Goal: Book appointment/travel/reservation

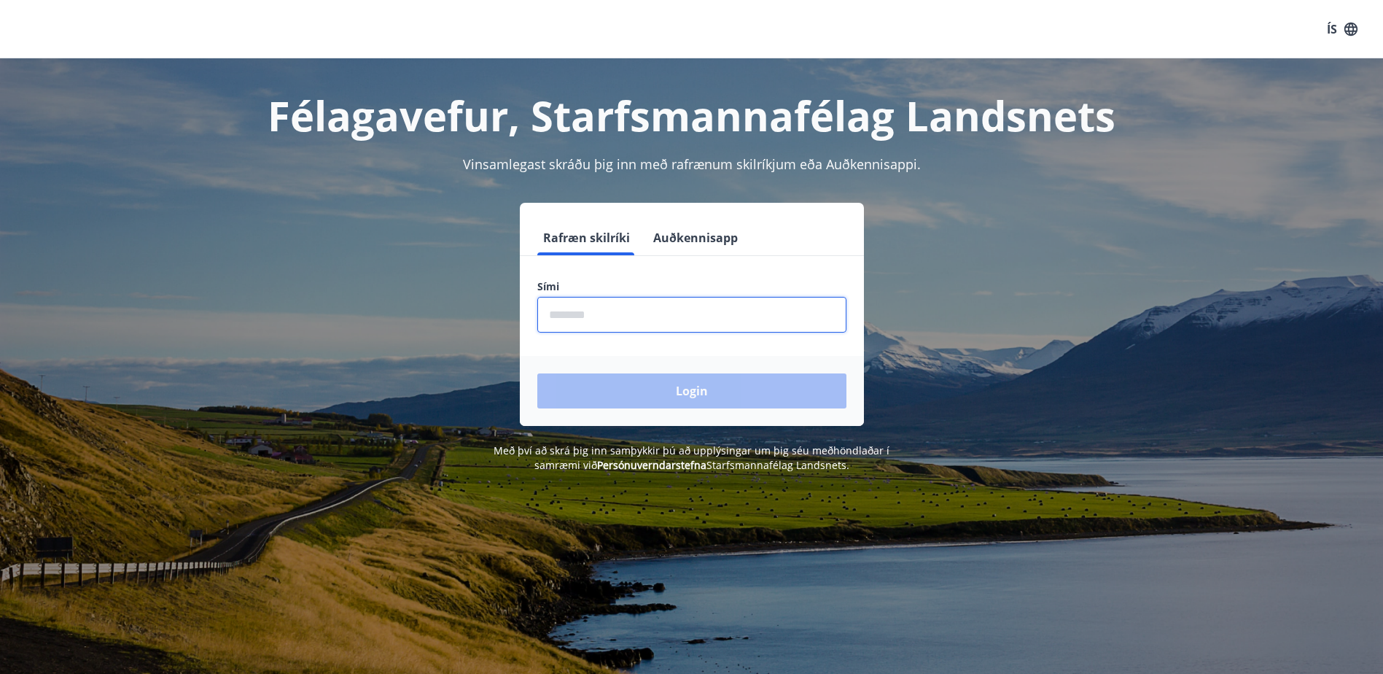
click at [602, 316] on input "phone" at bounding box center [691, 315] width 309 height 36
type input "********"
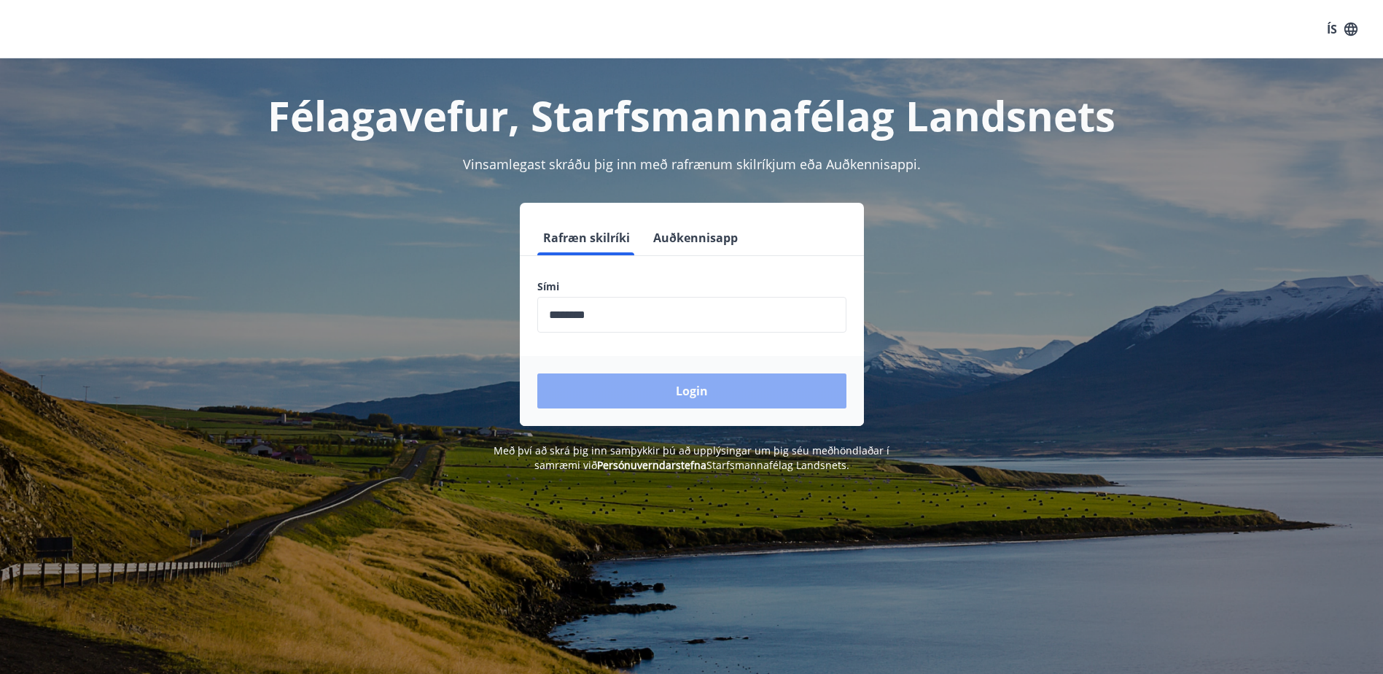
click at [666, 398] on button "Login" at bounding box center [691, 390] width 309 height 35
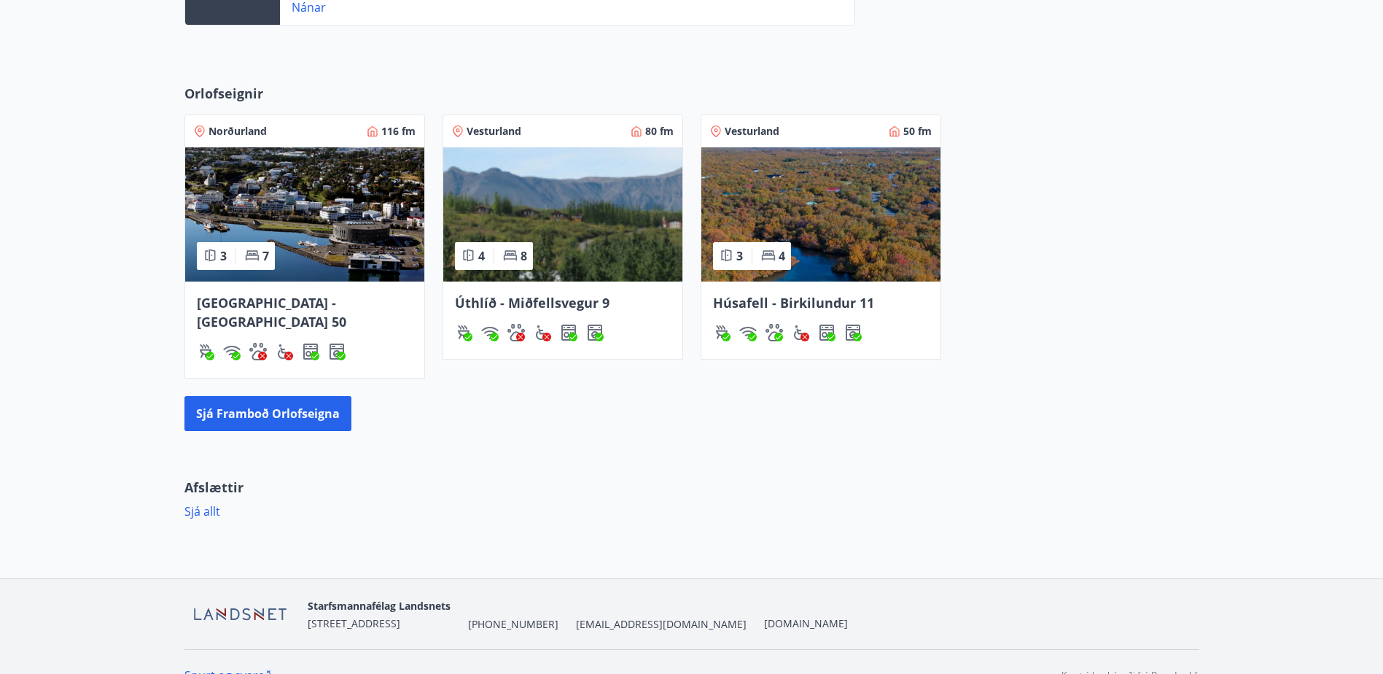
scroll to position [594, 0]
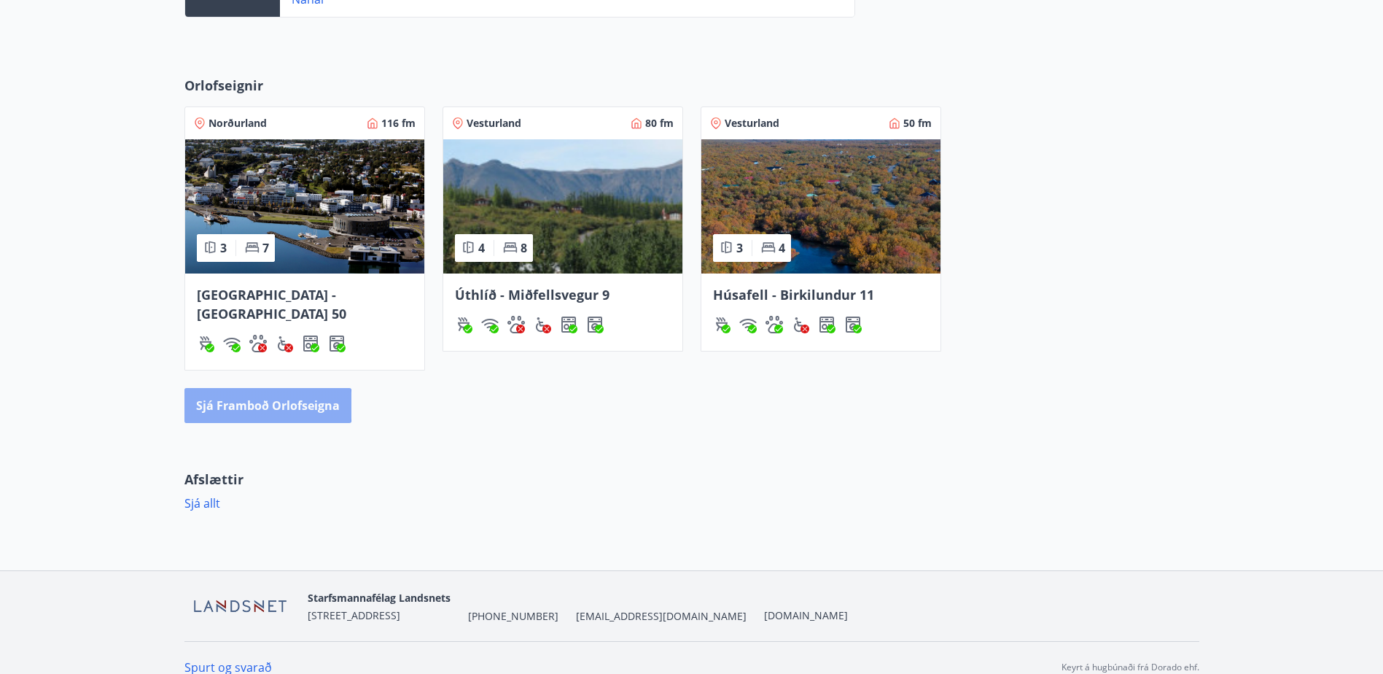
click at [238, 388] on button "Sjá framboð orlofseigna" at bounding box center [267, 405] width 167 height 35
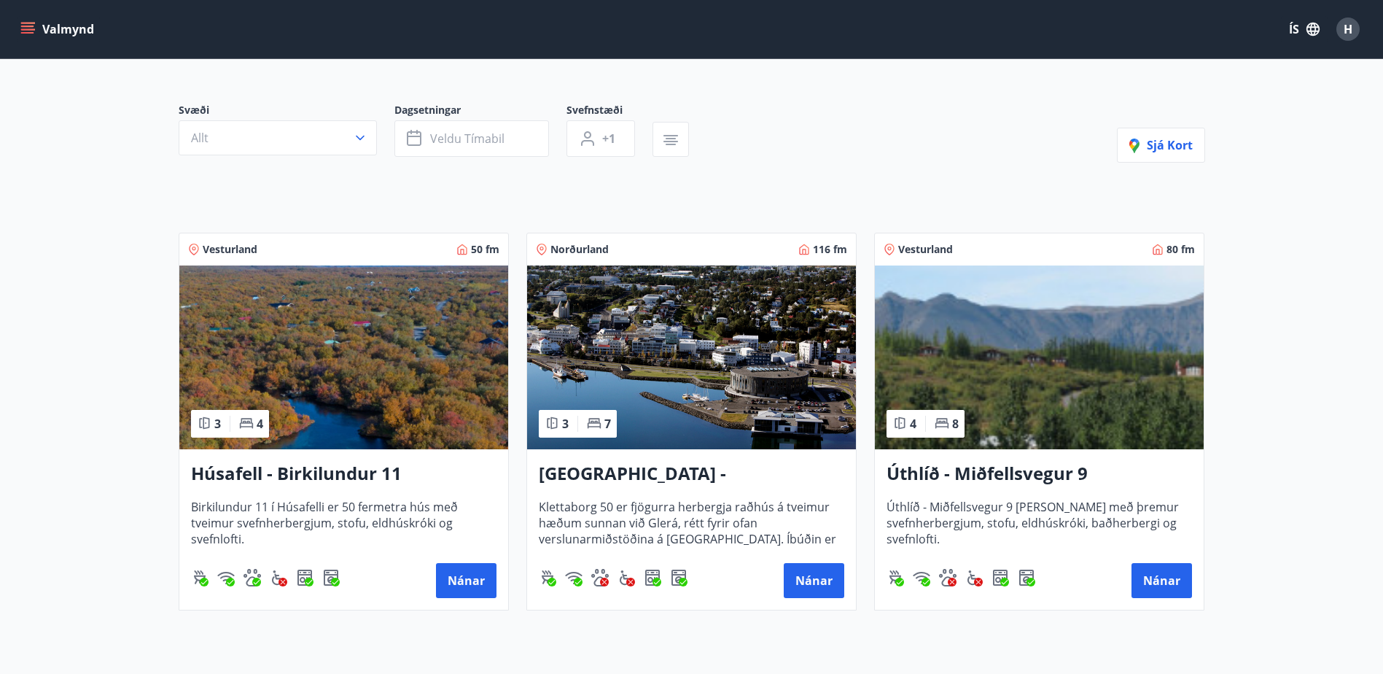
scroll to position [219, 0]
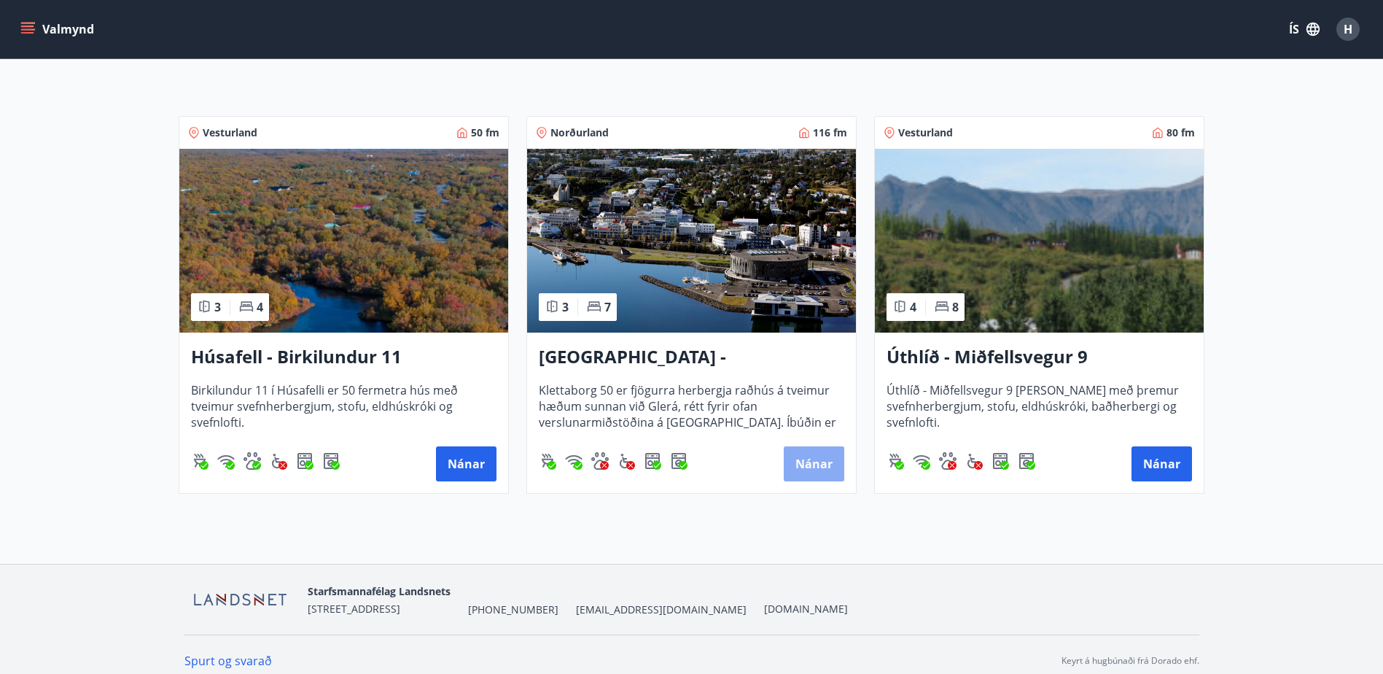
click at [815, 464] on button "Nánar" at bounding box center [814, 463] width 61 height 35
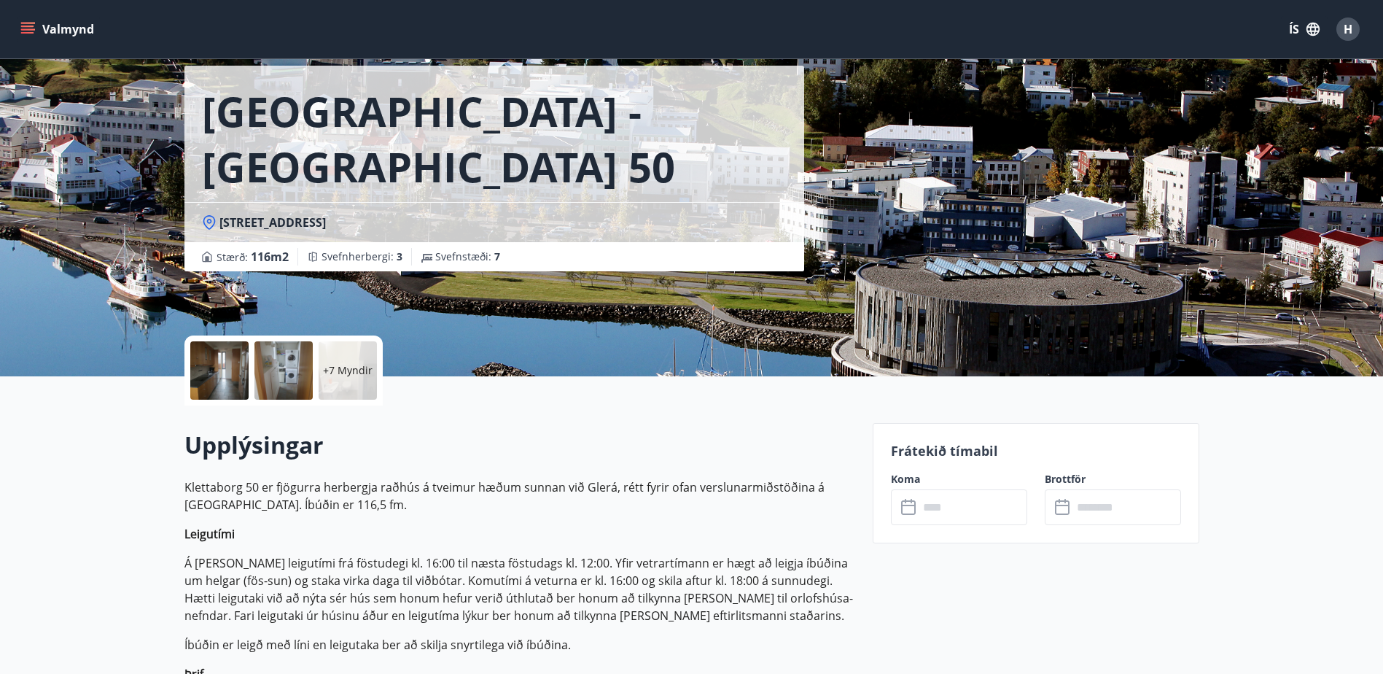
scroll to position [36, 0]
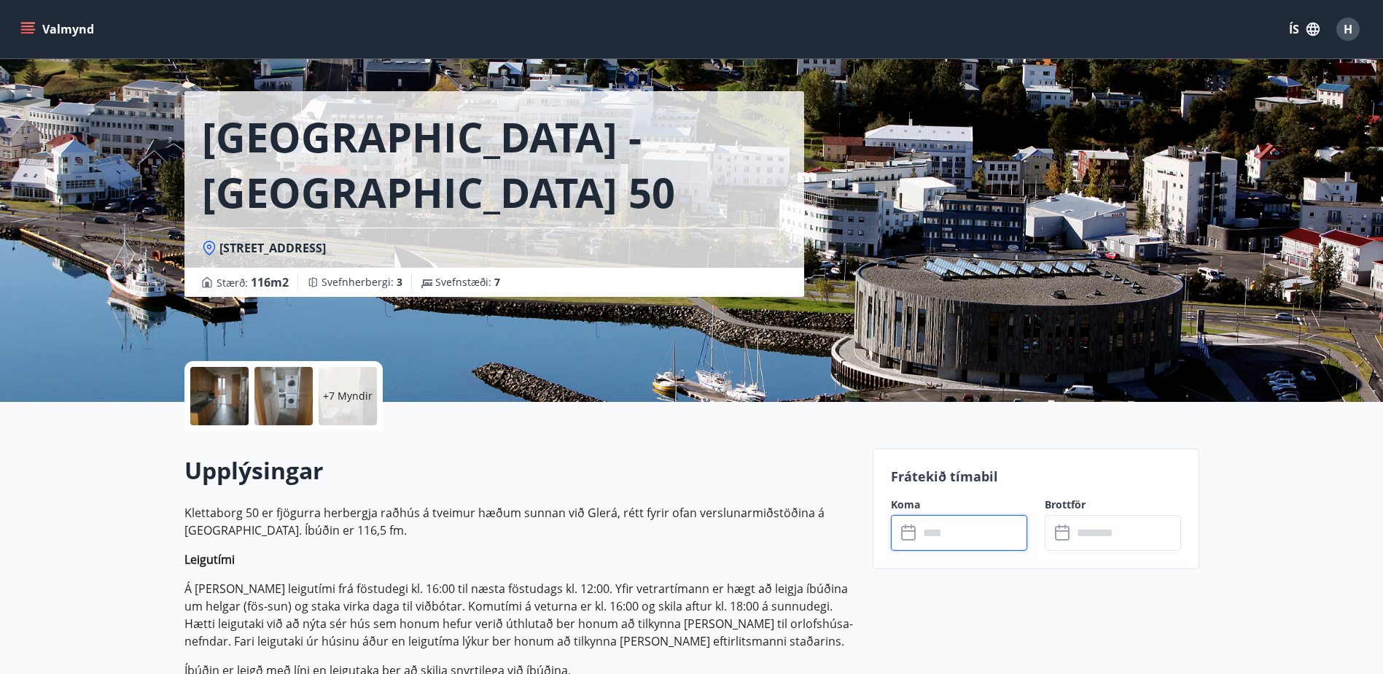
click at [922, 537] on input "text" at bounding box center [973, 533] width 109 height 36
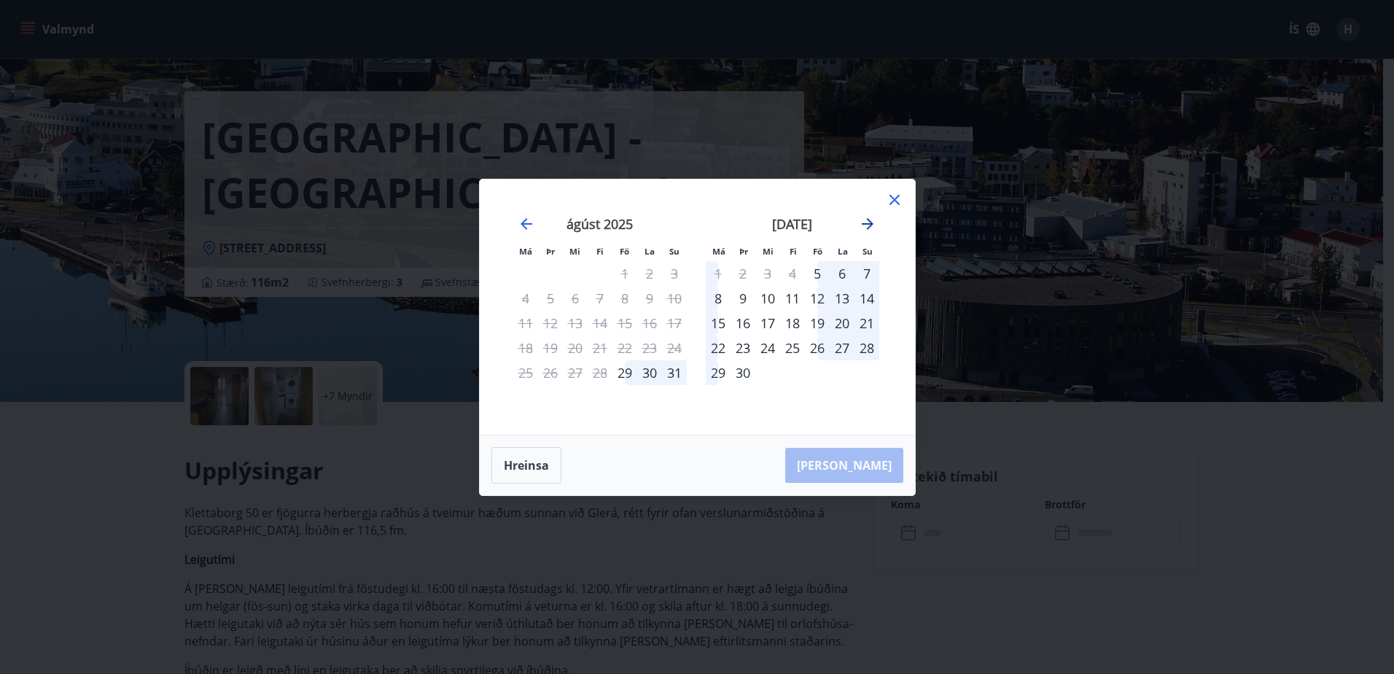
click at [863, 219] on icon "Move forward to switch to the next month." at bounding box center [868, 224] width 18 height 18
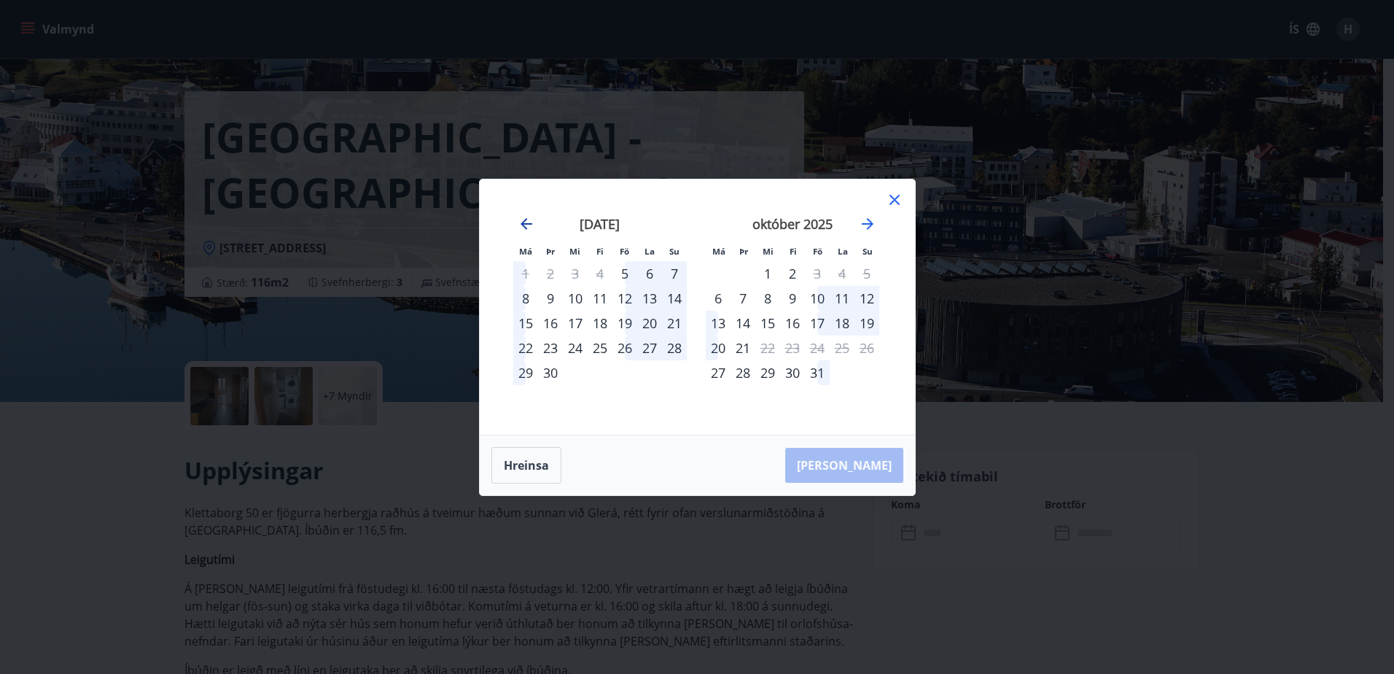
click at [524, 223] on icon "Move backward to switch to the previous month." at bounding box center [527, 224] width 12 height 12
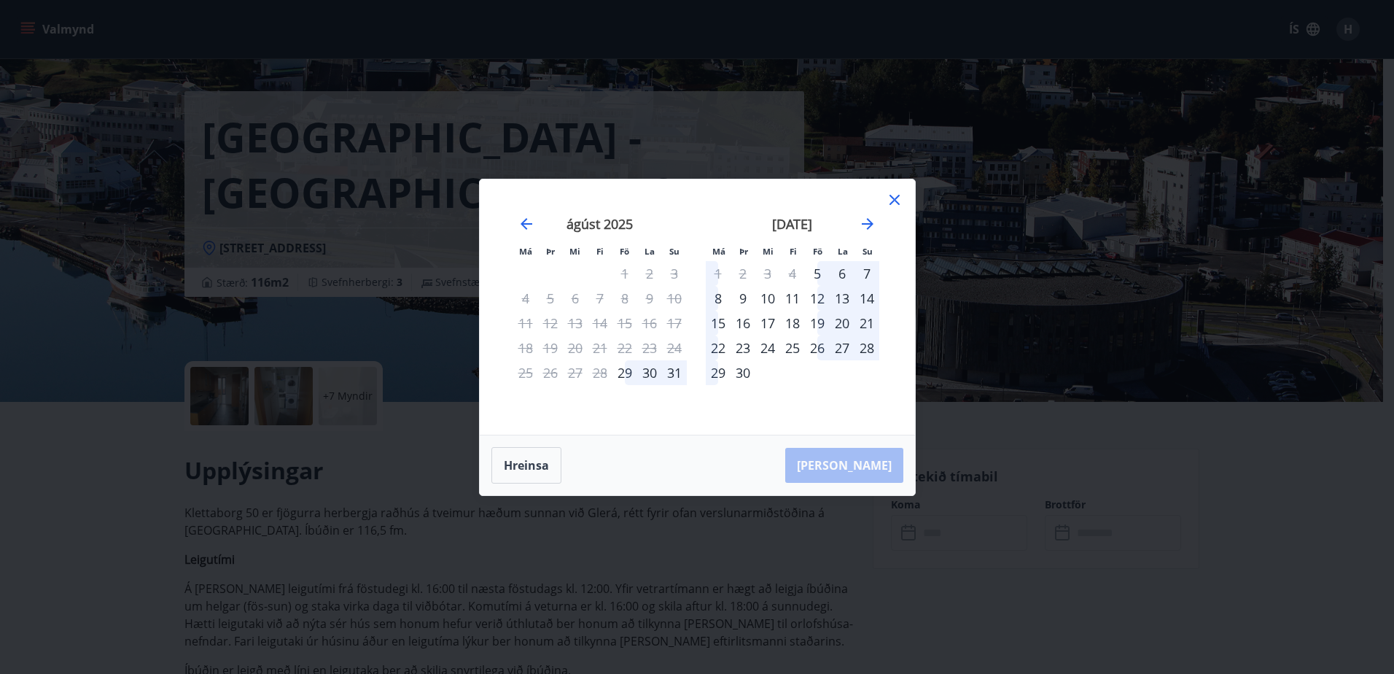
click at [893, 201] on icon at bounding box center [895, 200] width 10 height 10
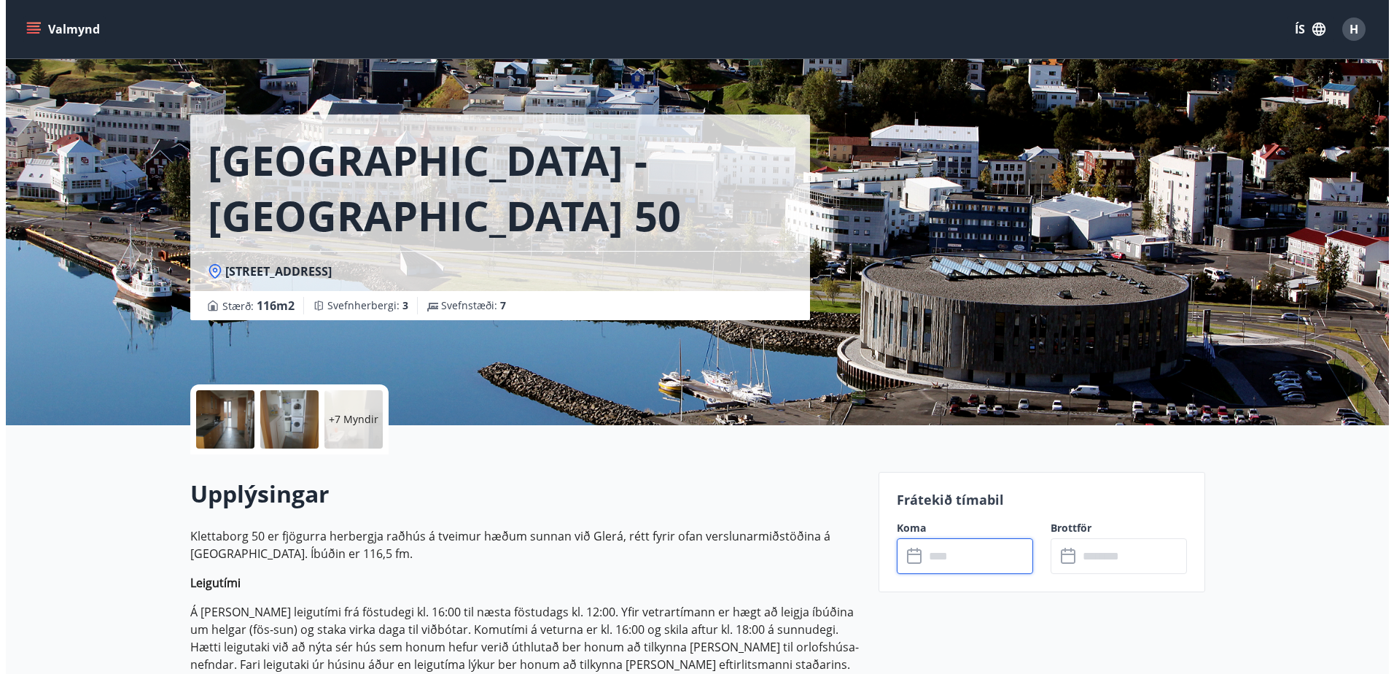
scroll to position [0, 0]
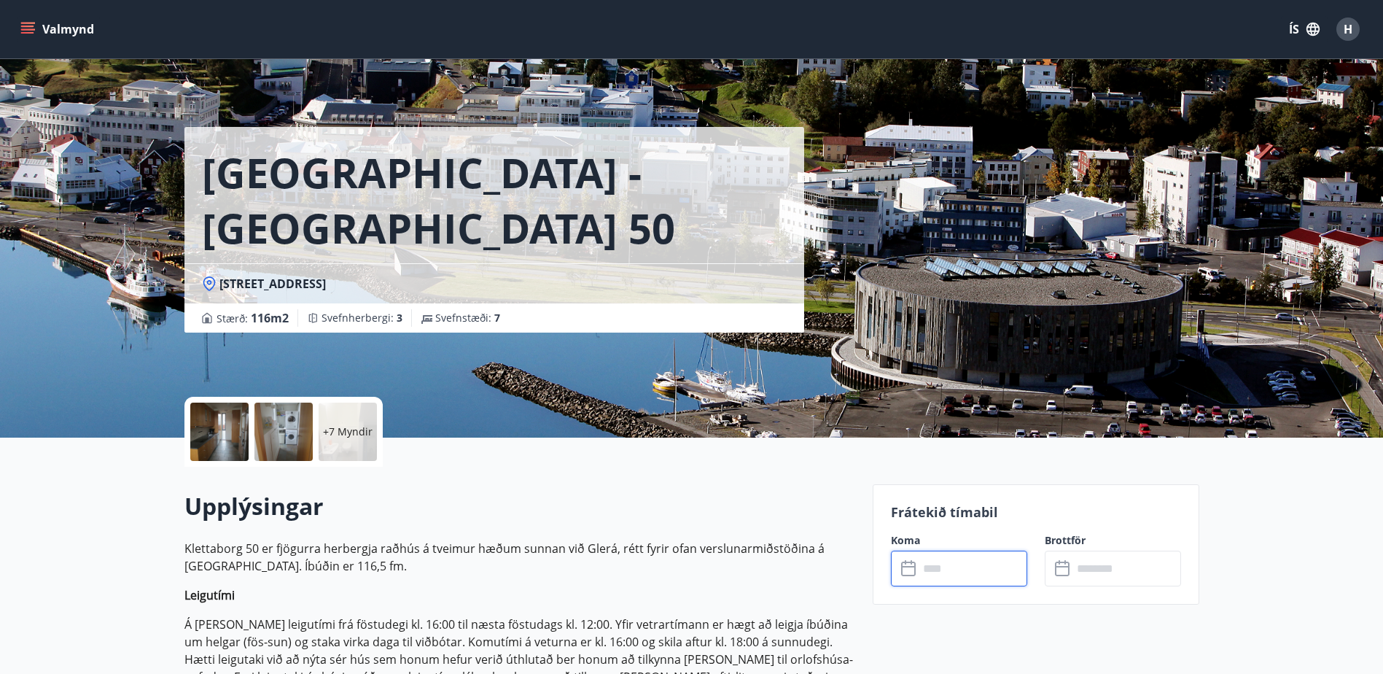
click at [58, 31] on button "Valmynd" at bounding box center [59, 29] width 82 height 26
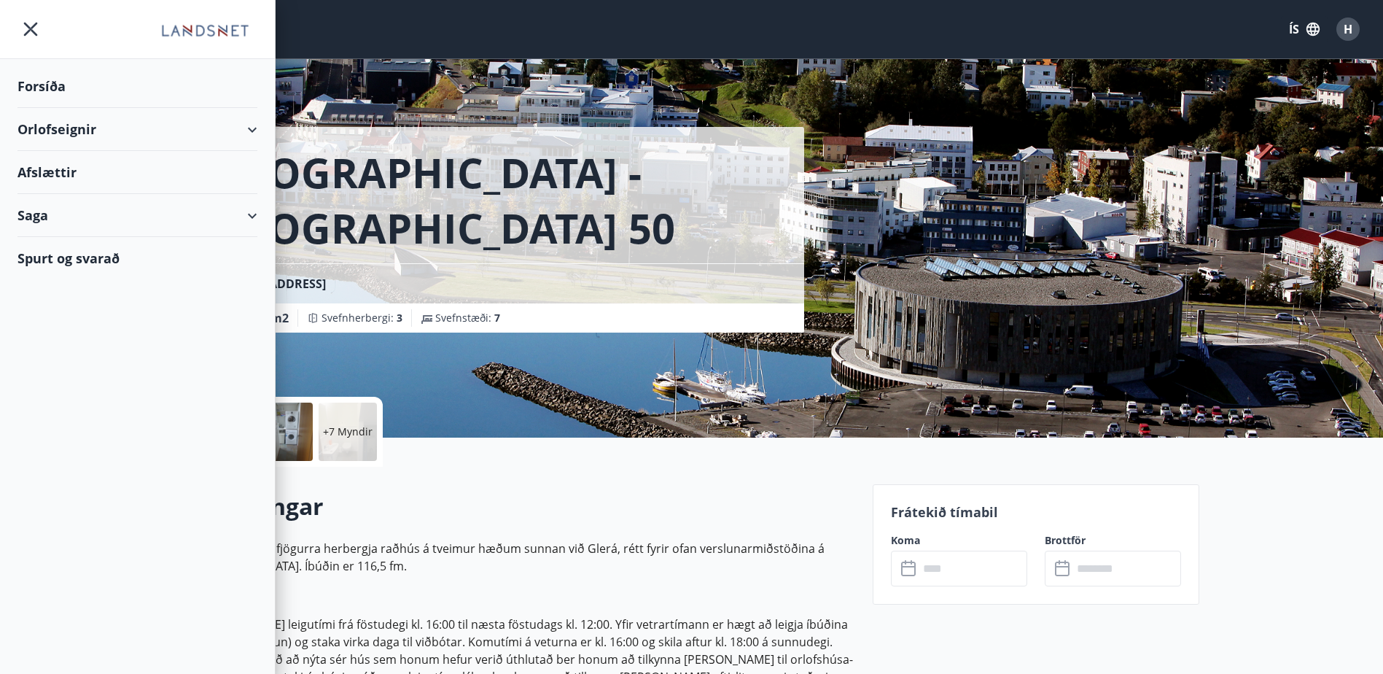
click at [61, 183] on div "Afslættir" at bounding box center [138, 172] width 240 height 43
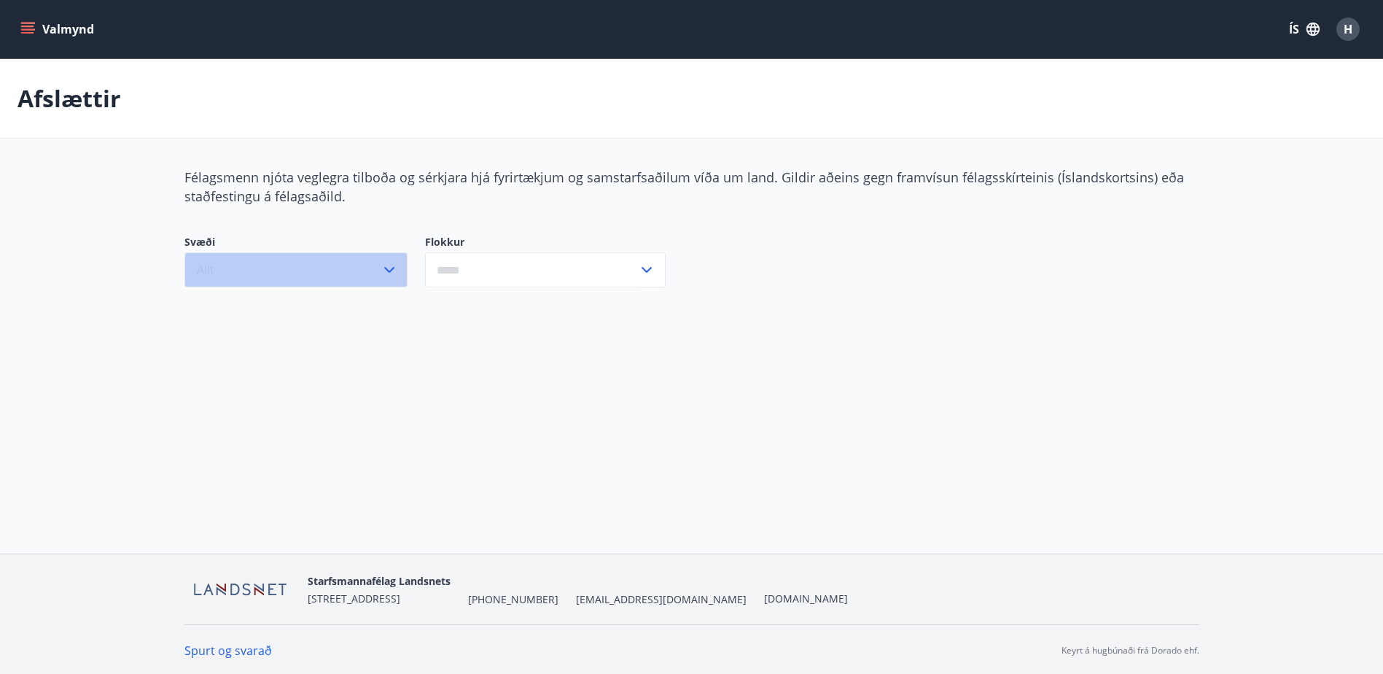
click at [391, 278] on icon "button" at bounding box center [390, 270] width 18 height 18
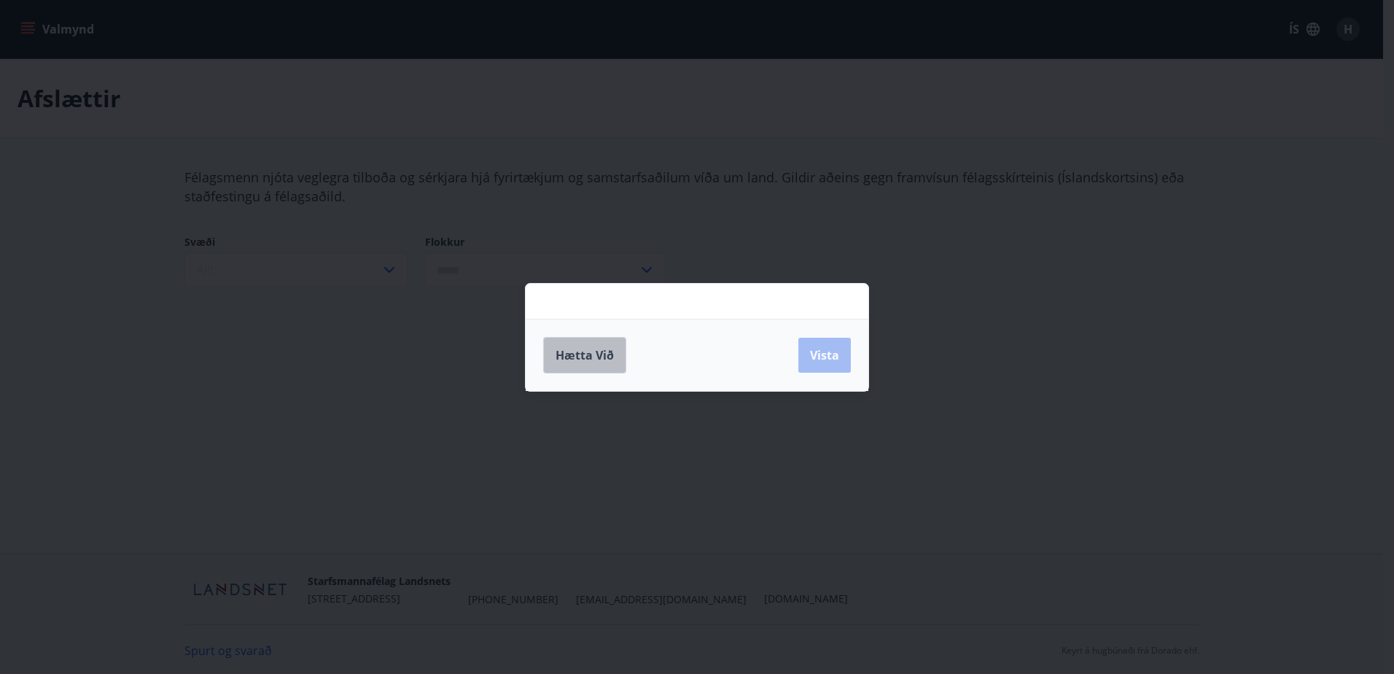
click at [577, 356] on span "Hætta við" at bounding box center [585, 355] width 58 height 16
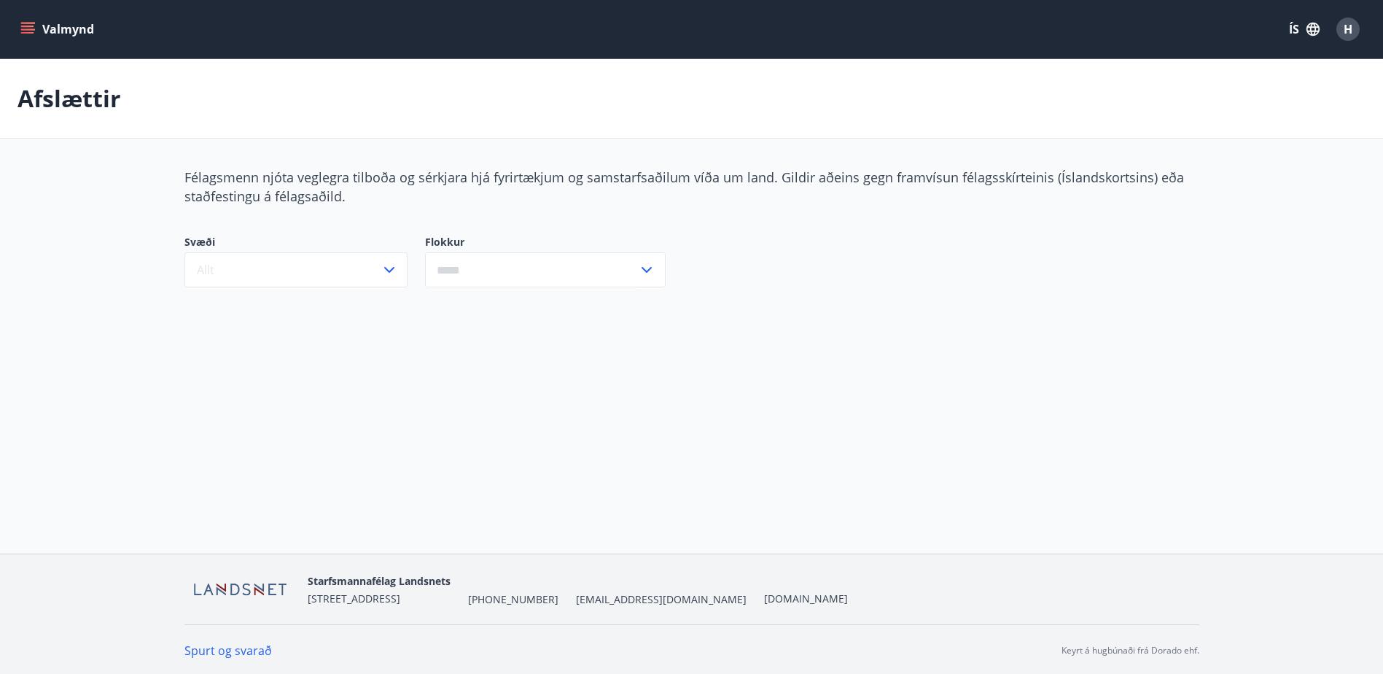
click at [652, 275] on icon at bounding box center [647, 270] width 18 height 18
click at [643, 271] on icon at bounding box center [647, 270] width 10 height 6
click at [1349, 30] on span "H" at bounding box center [1348, 29] width 9 height 16
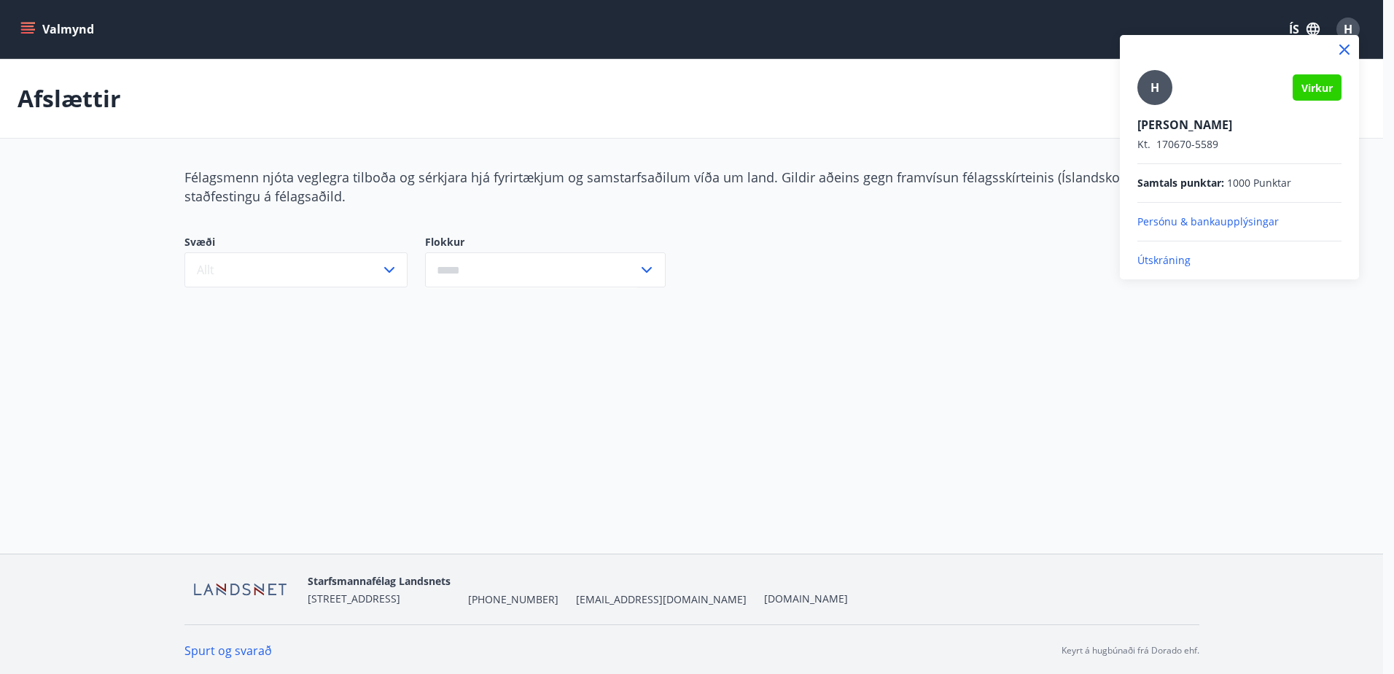
click at [1165, 265] on p "Útskráning" at bounding box center [1240, 260] width 204 height 15
